Goal: Task Accomplishment & Management: Complete application form

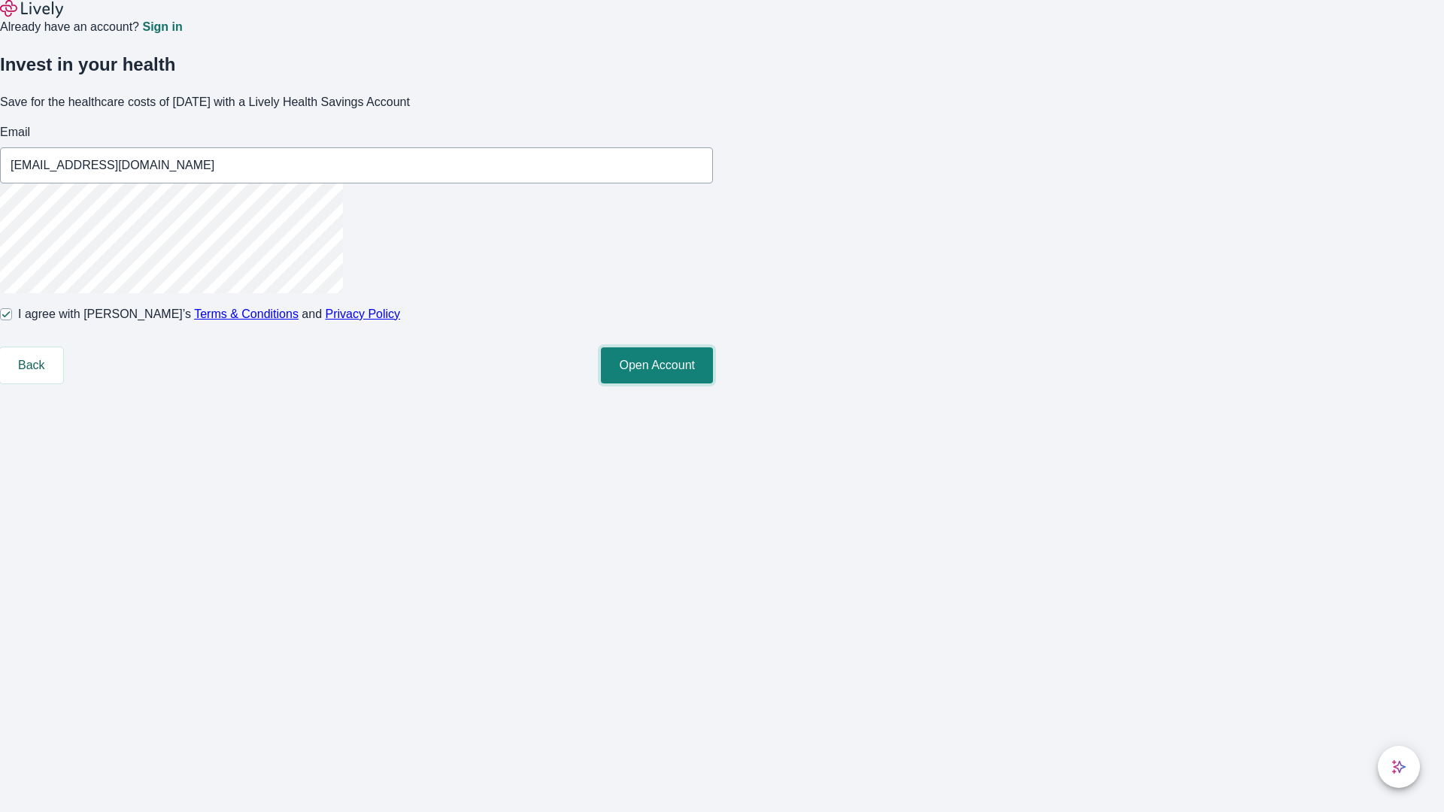
click at [713, 384] on button "Open Account" at bounding box center [657, 365] width 112 height 36
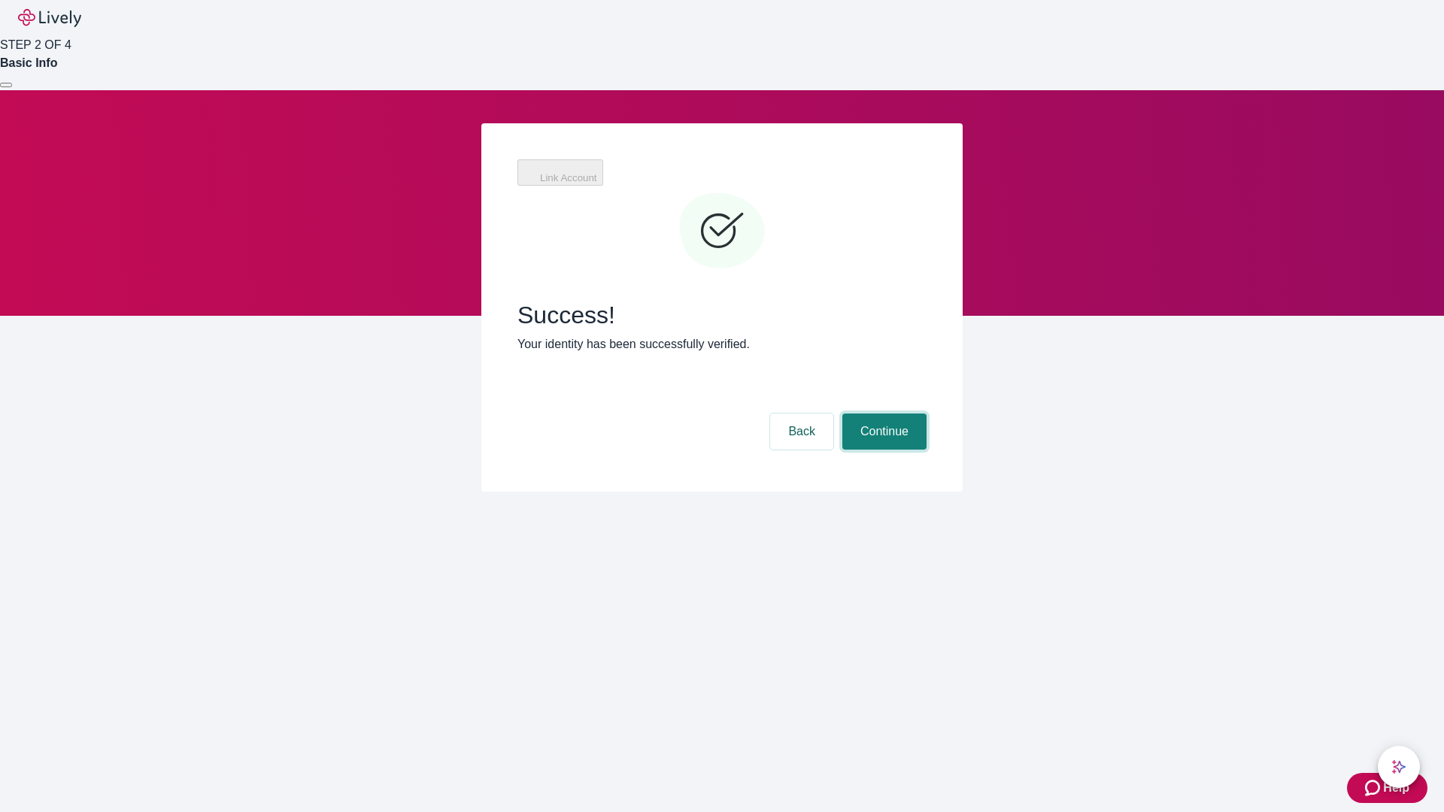
click at [882, 414] on button "Continue" at bounding box center [884, 432] width 84 height 36
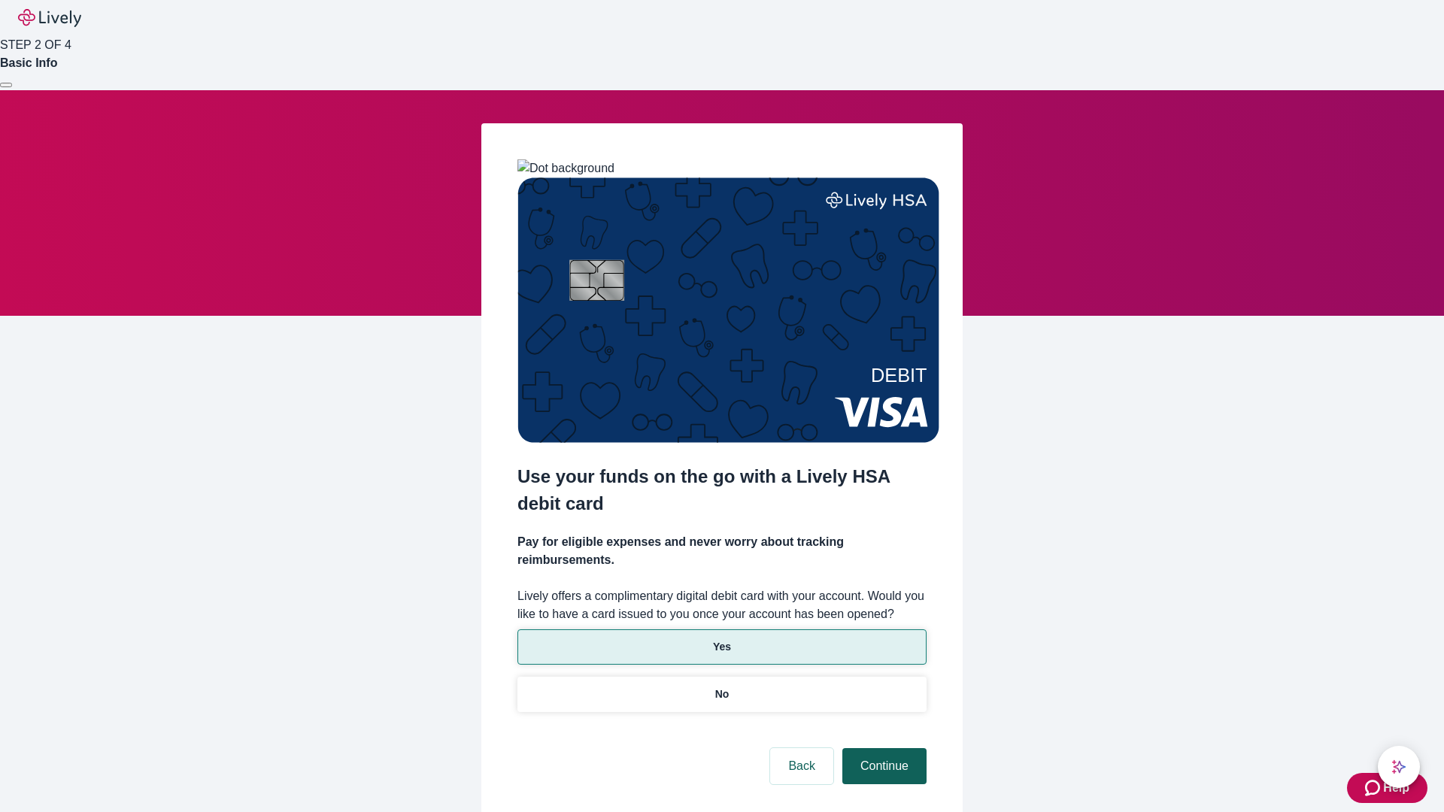
click at [721, 639] on p "Yes" at bounding box center [722, 647] width 18 height 16
click at [882, 748] on button "Continue" at bounding box center [884, 766] width 84 height 36
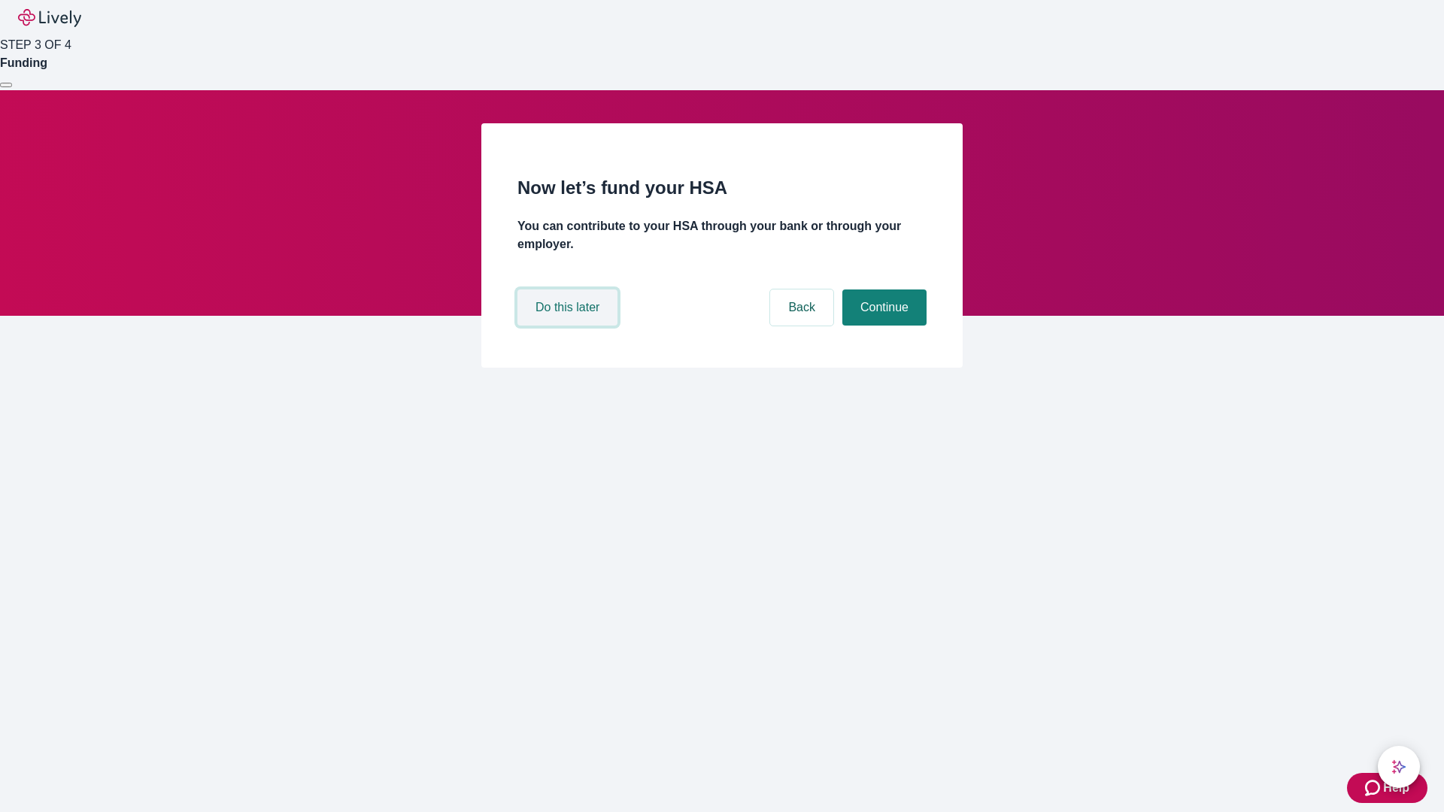
click at [569, 326] on button "Do this later" at bounding box center [567, 308] width 100 height 36
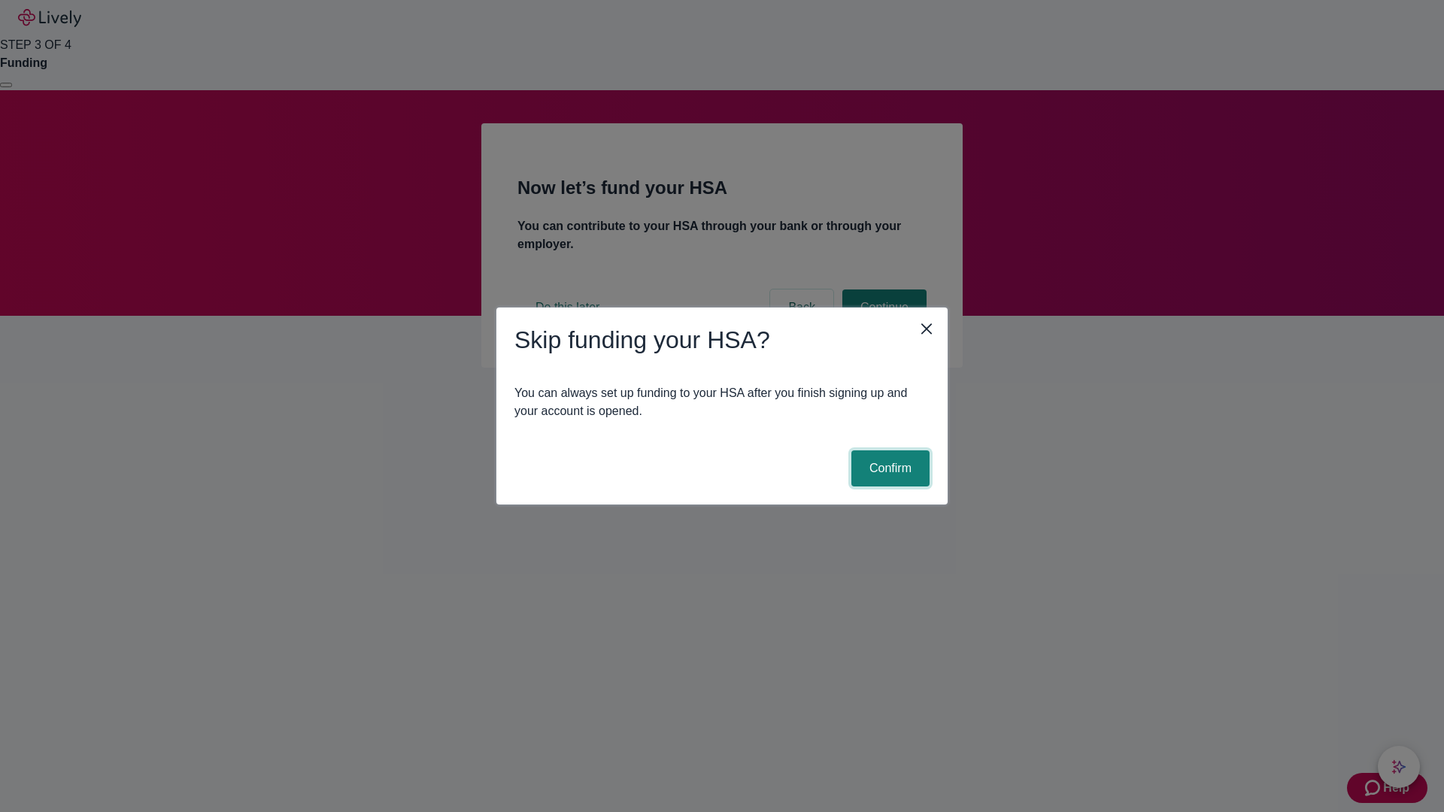
click at [888, 469] on button "Confirm" at bounding box center [890, 468] width 78 height 36
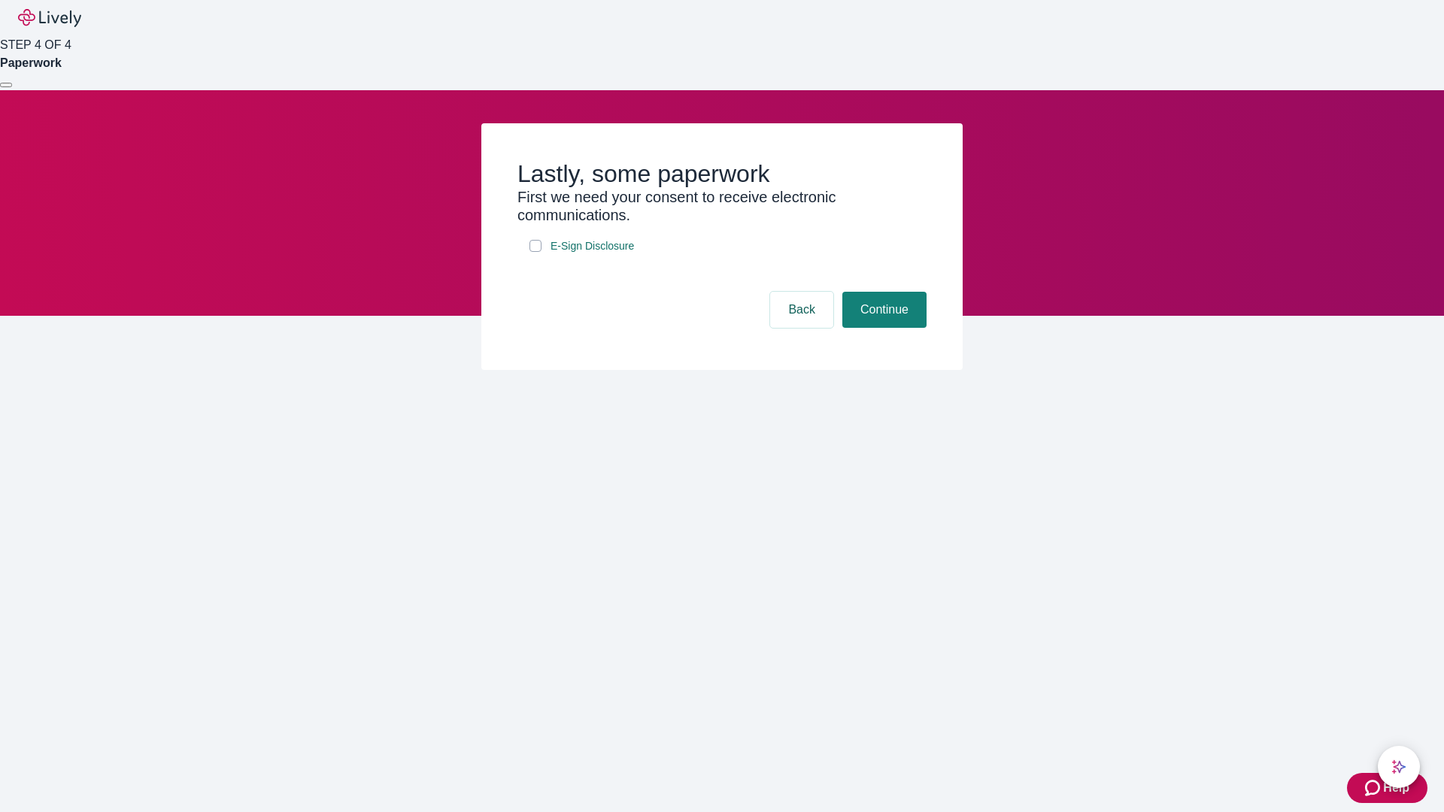
click at [535, 252] on input "E-Sign Disclosure" at bounding box center [535, 246] width 12 height 12
checkbox input "true"
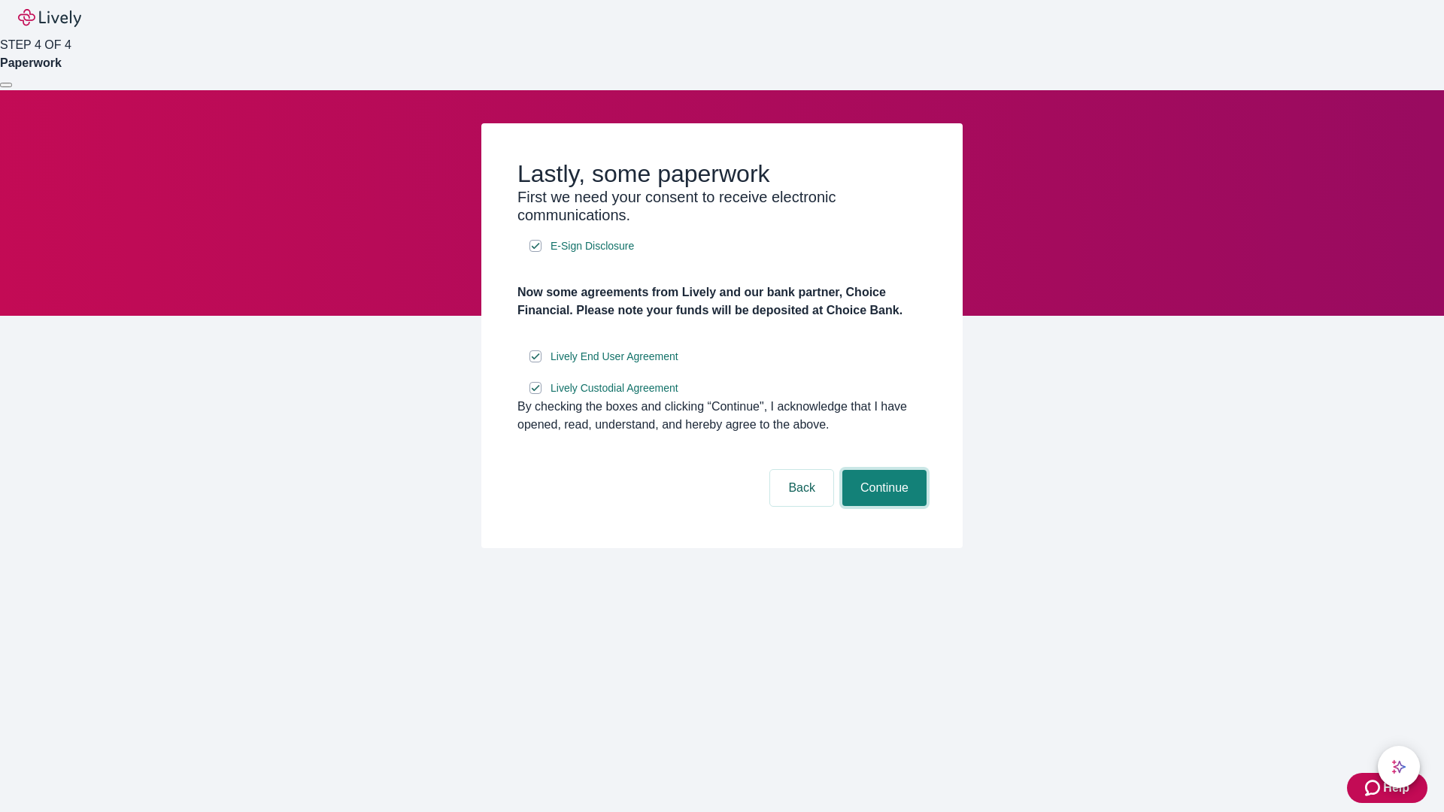
click at [882, 506] on button "Continue" at bounding box center [884, 488] width 84 height 36
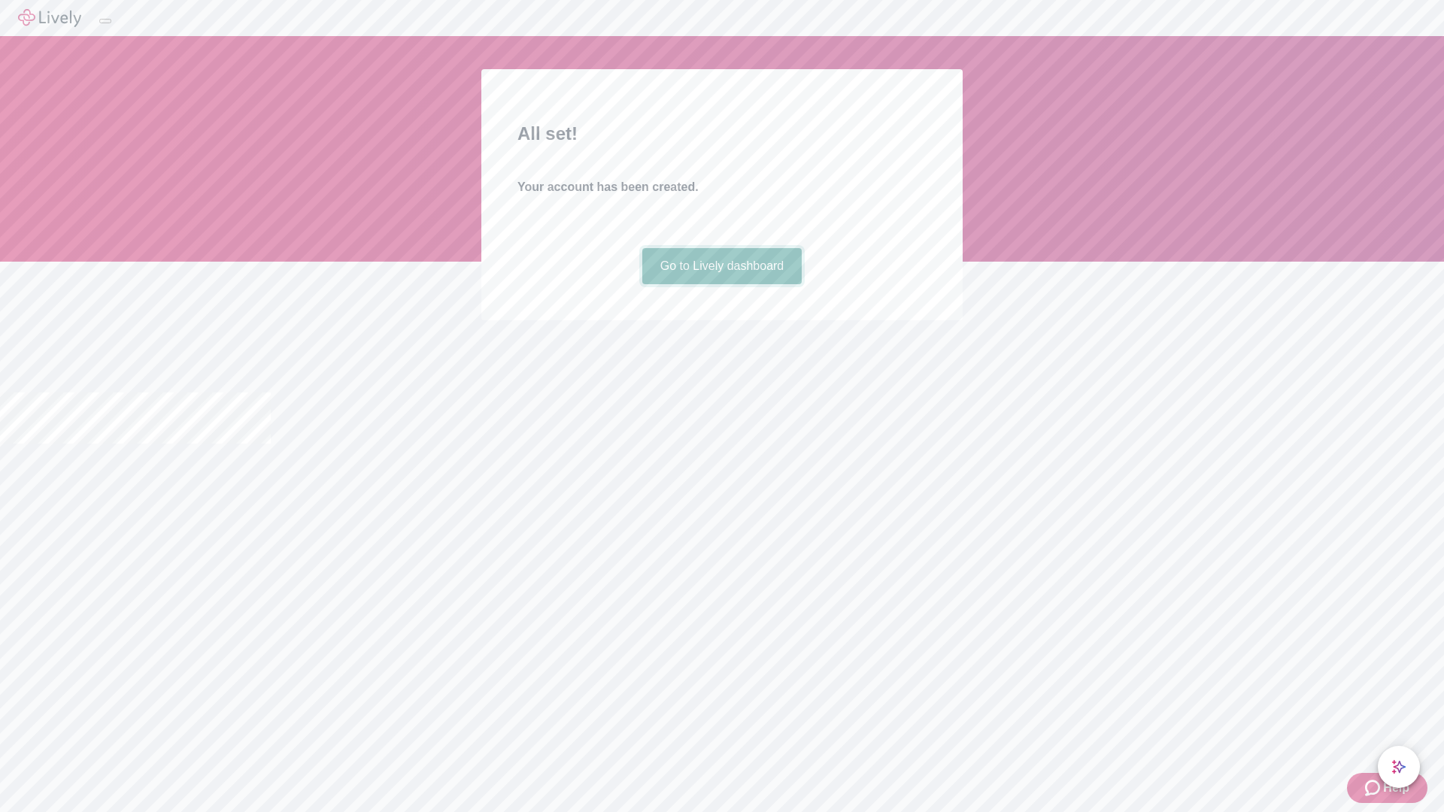
click at [721, 284] on link "Go to Lively dashboard" at bounding box center [722, 266] width 160 height 36
